Goal: Information Seeking & Learning: Understand process/instructions

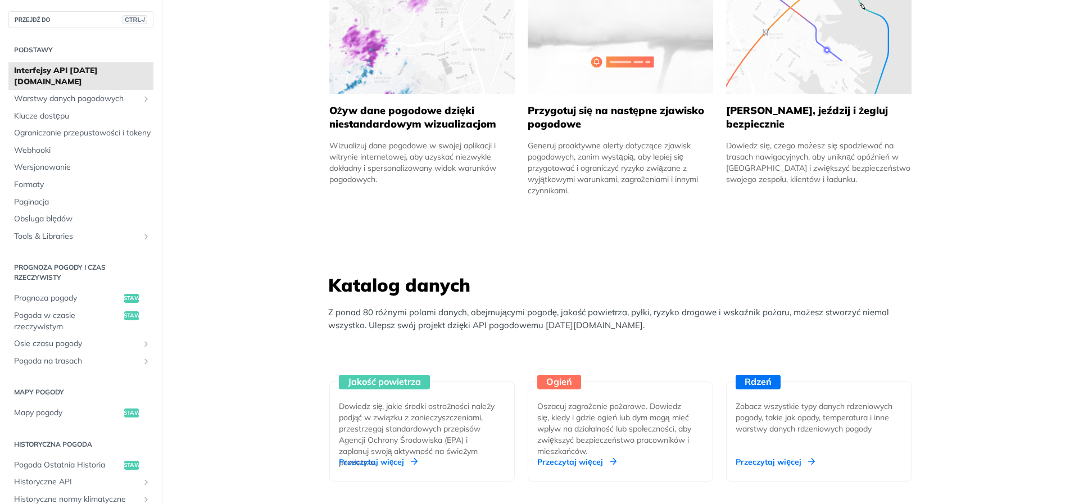
scroll to position [843, 0]
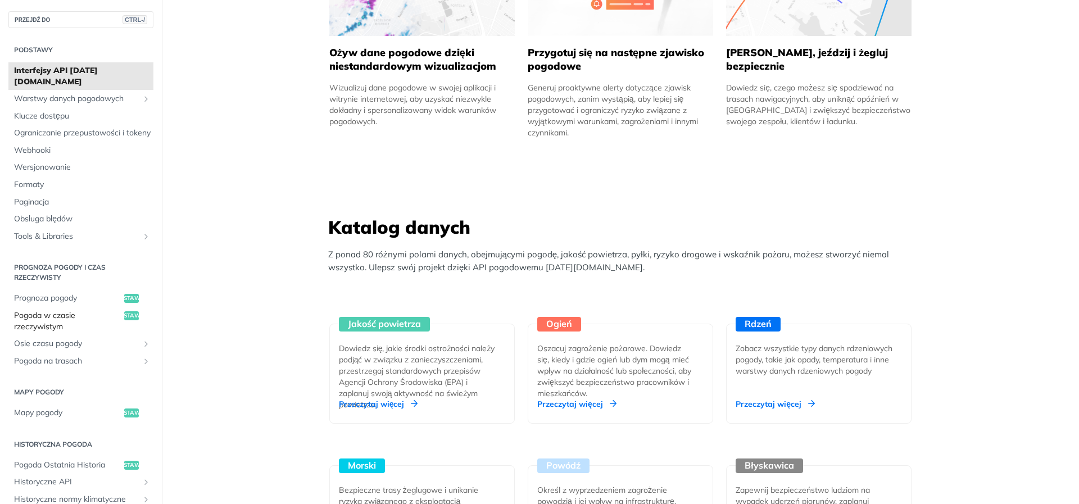
click at [28, 315] on font "Pogoda w czasie rzeczywistym" at bounding box center [44, 320] width 61 height 21
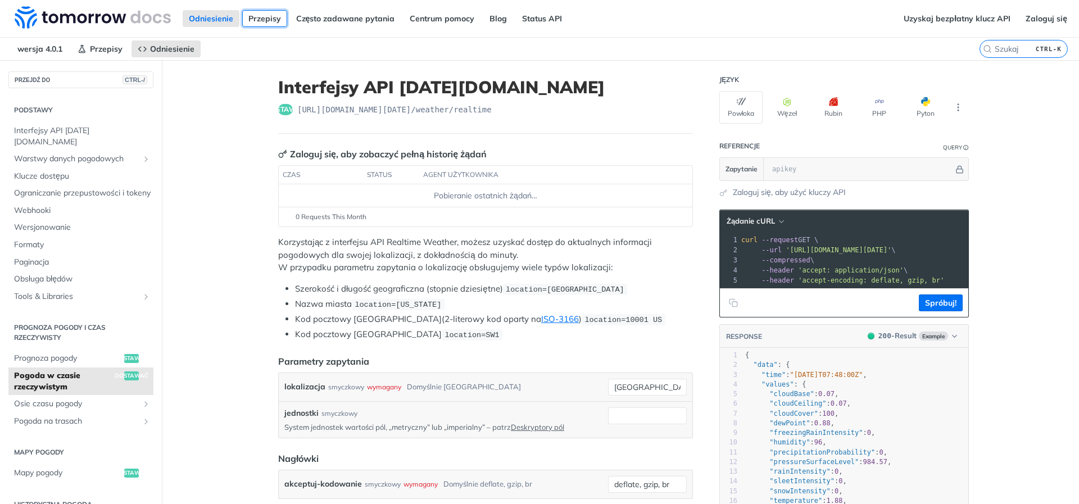
click at [266, 17] on font "Przepisy" at bounding box center [264, 18] width 33 height 10
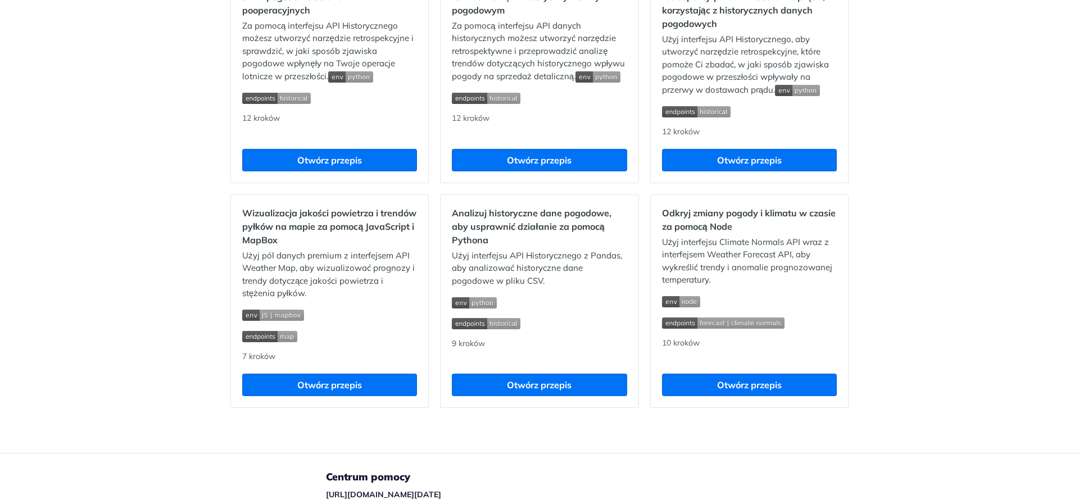
scroll to position [1236, 0]
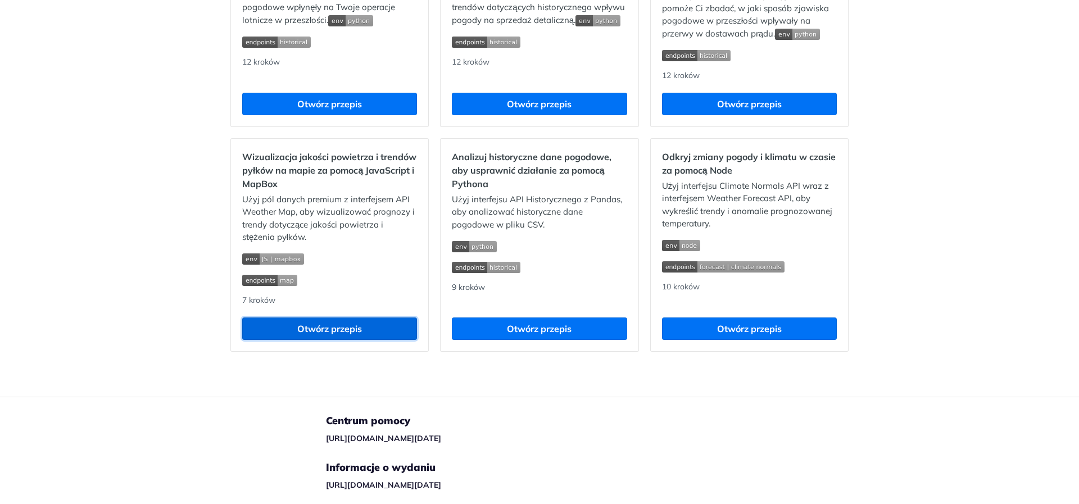
click at [314, 334] on font "Otwórz przepis" at bounding box center [329, 328] width 65 height 11
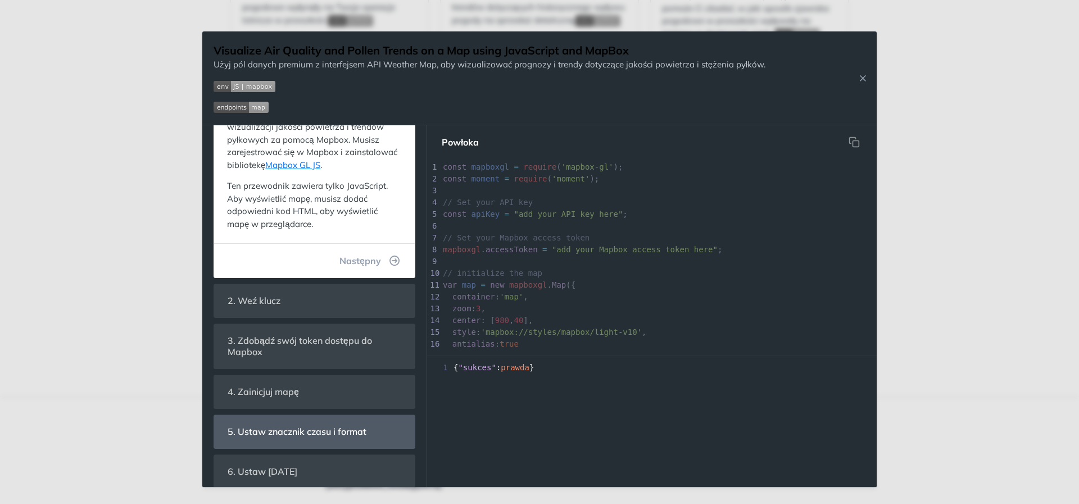
scroll to position [237, 0]
